Goal: Task Accomplishment & Management: Use online tool/utility

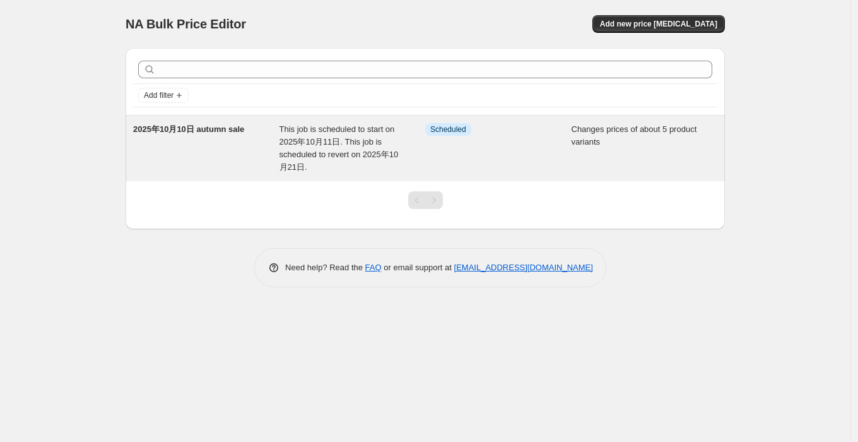
click at [370, 147] on div "This job is scheduled to start on 2025年10月11日. This job is scheduled to revert …" at bounding box center [352, 148] width 146 height 50
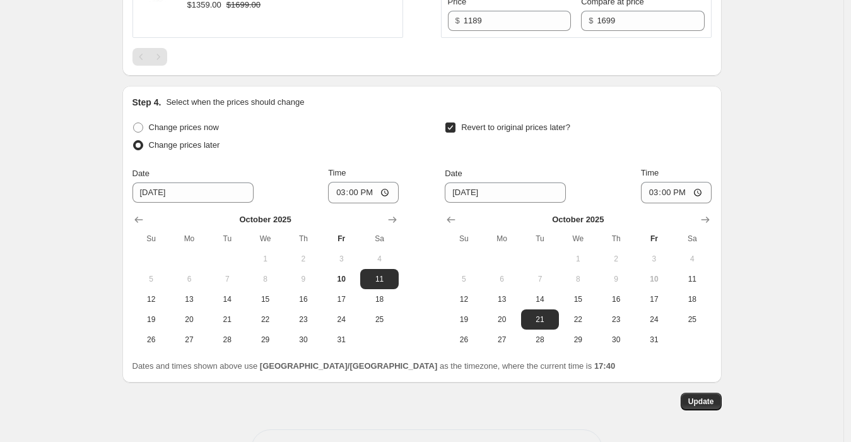
scroll to position [1019, 0]
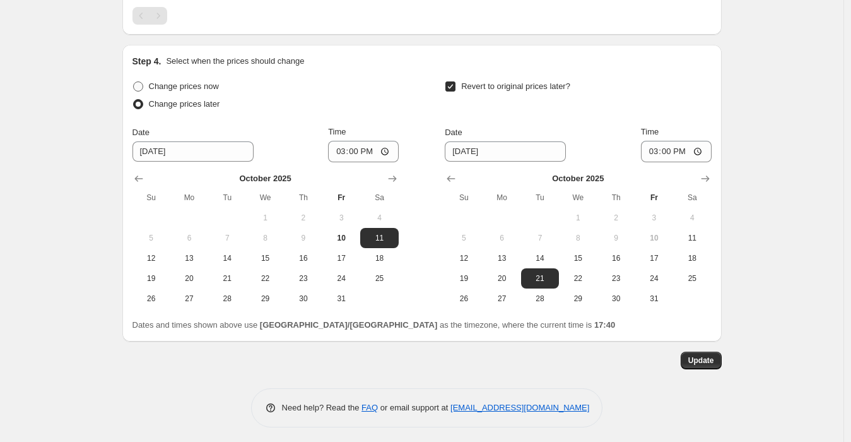
click at [211, 85] on span "Change prices now" at bounding box center [184, 85] width 70 height 9
click at [134, 82] on input "Change prices now" at bounding box center [133, 81] width 1 height 1
radio input "true"
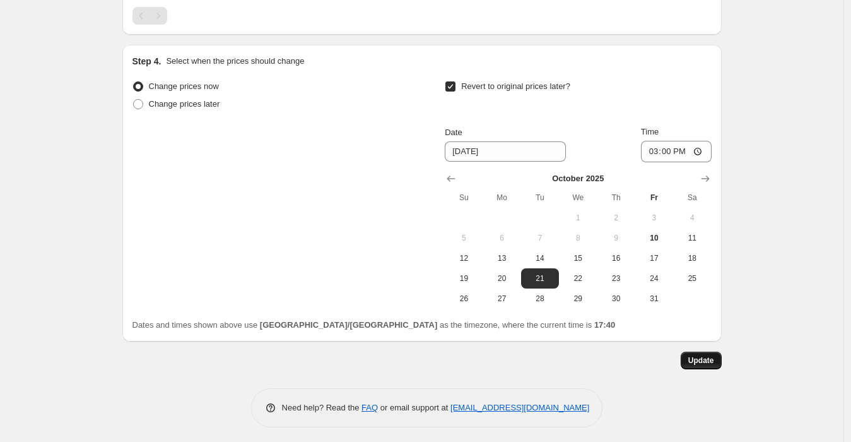
click at [703, 360] on span "Update" at bounding box center [701, 360] width 26 height 10
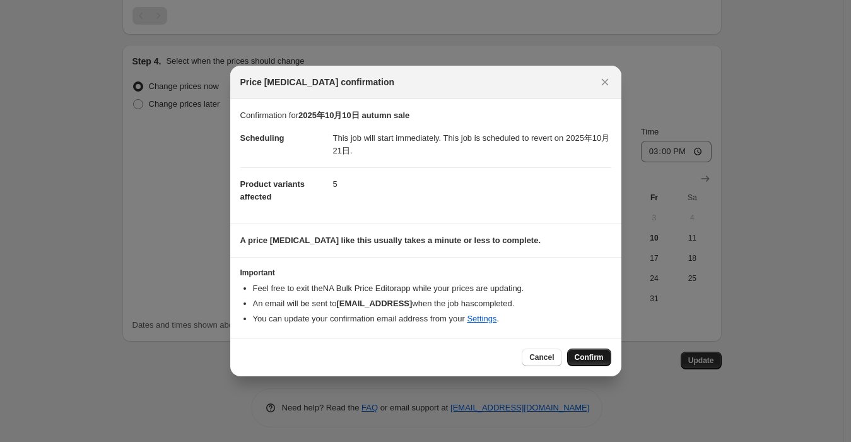
click at [577, 355] on span "Confirm" at bounding box center [589, 357] width 29 height 10
